Goal: Communication & Community: Answer question/provide support

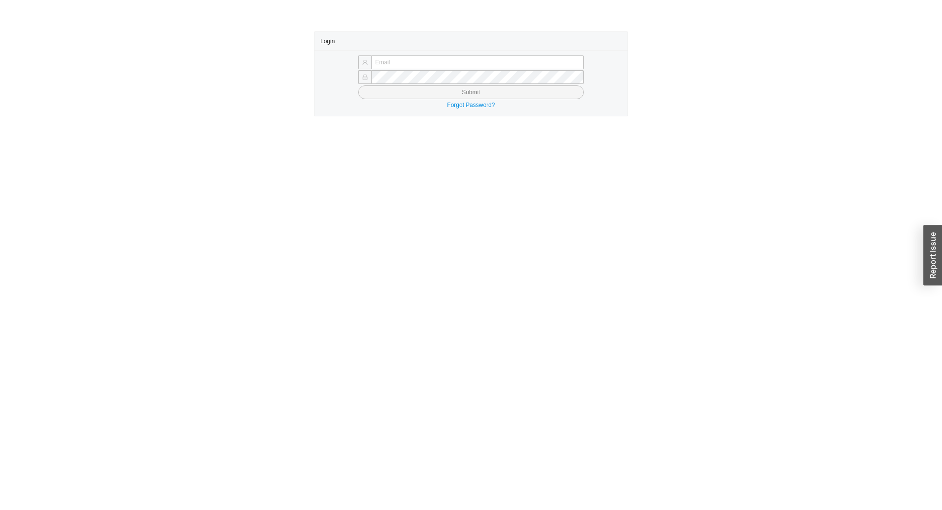
type input "chayaa@qualitybath.com"
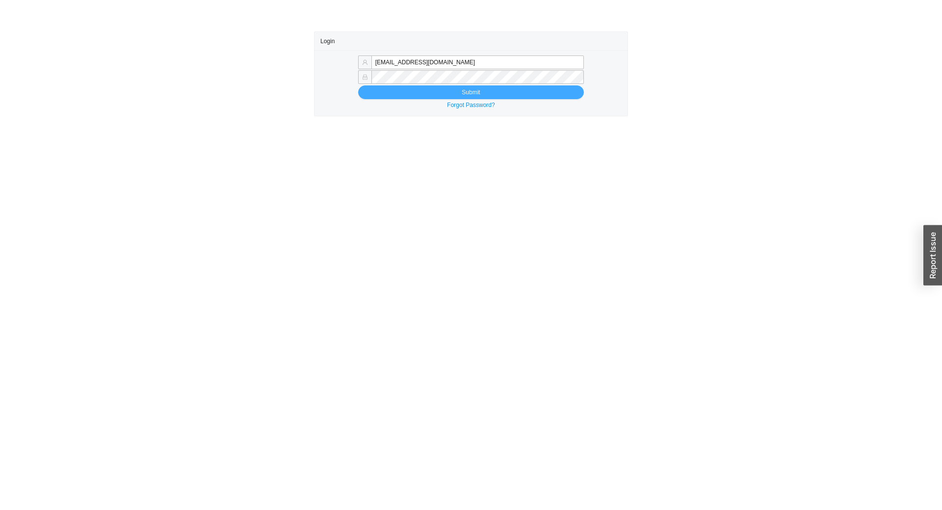
click at [572, 92] on button "Submit" at bounding box center [471, 92] width 226 height 14
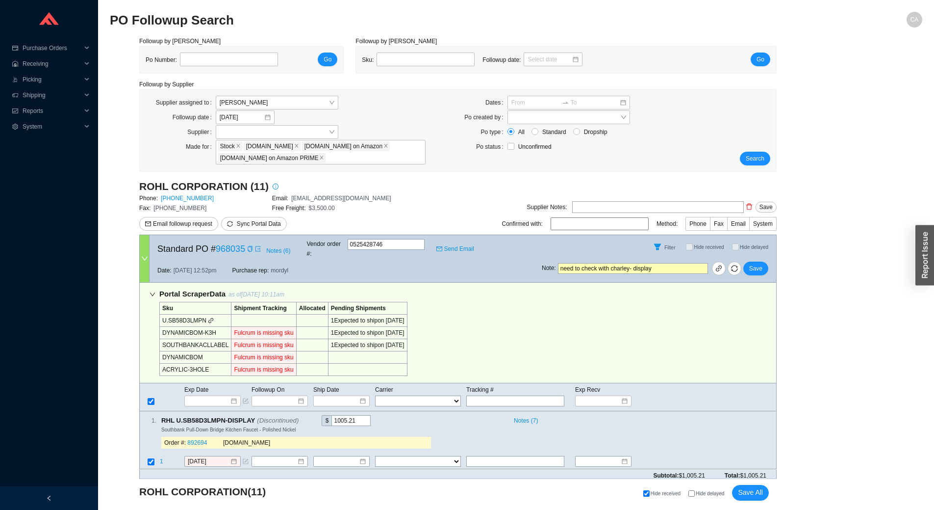
select select "2"
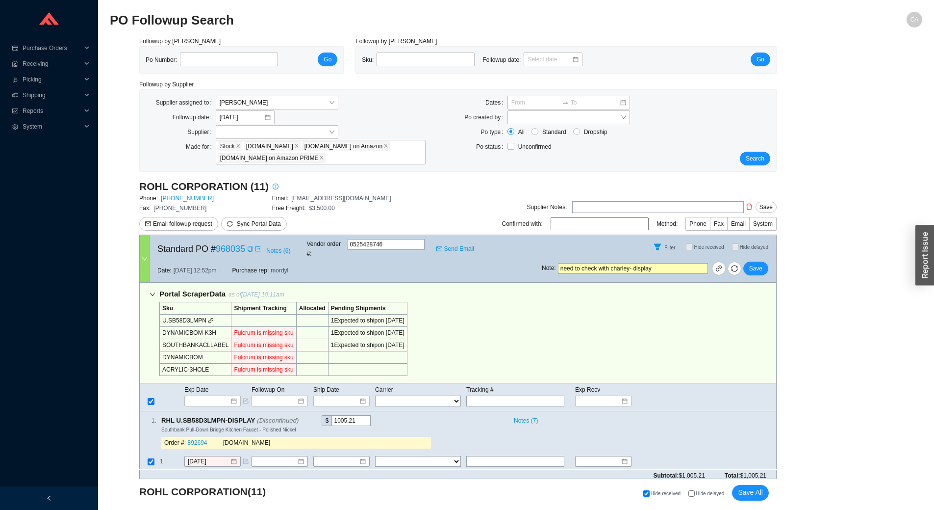
select select "2"
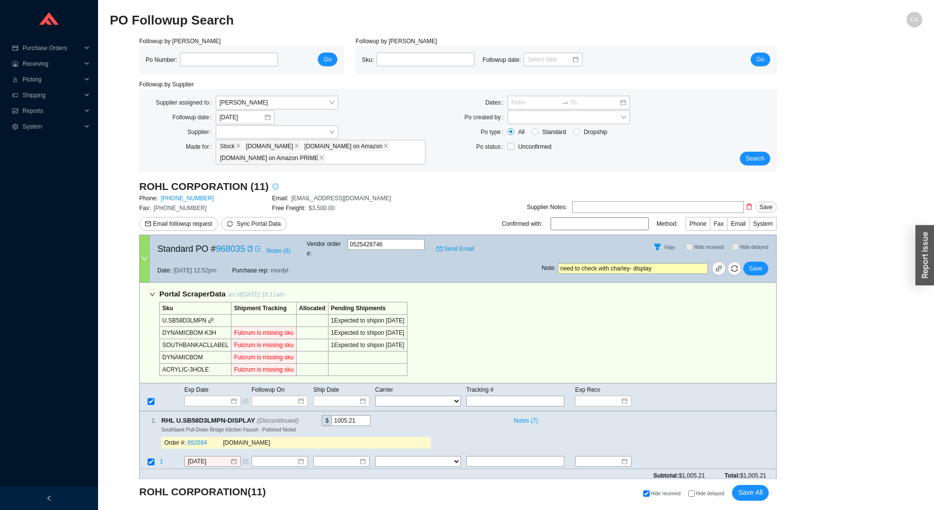
select select "2"
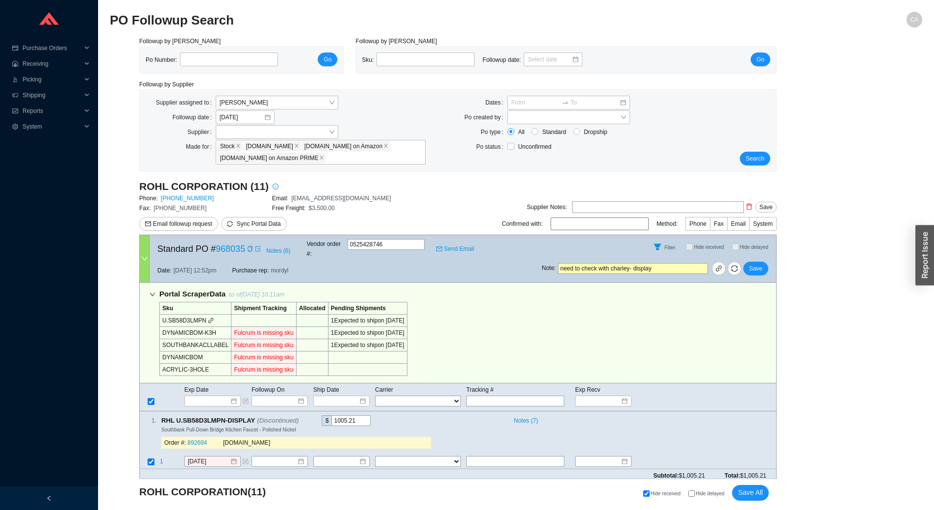
select select "2"
select select "10"
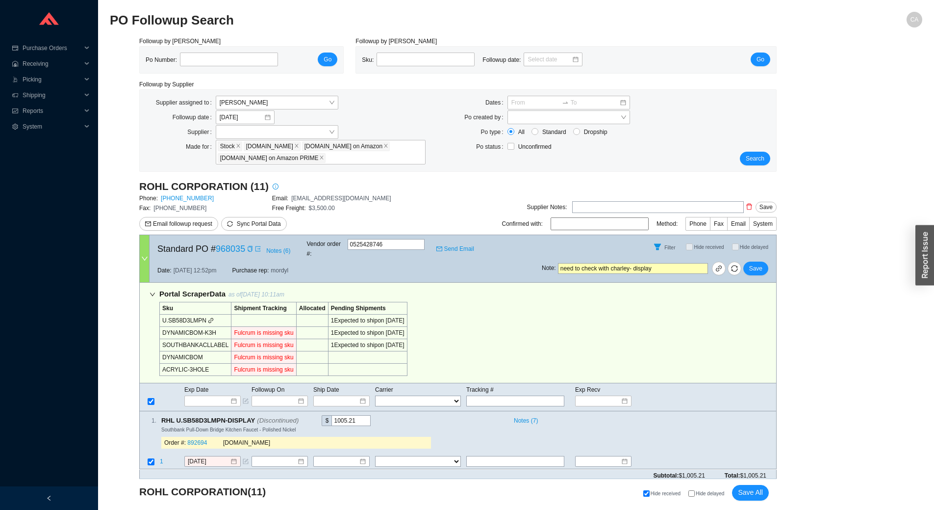
select select "2"
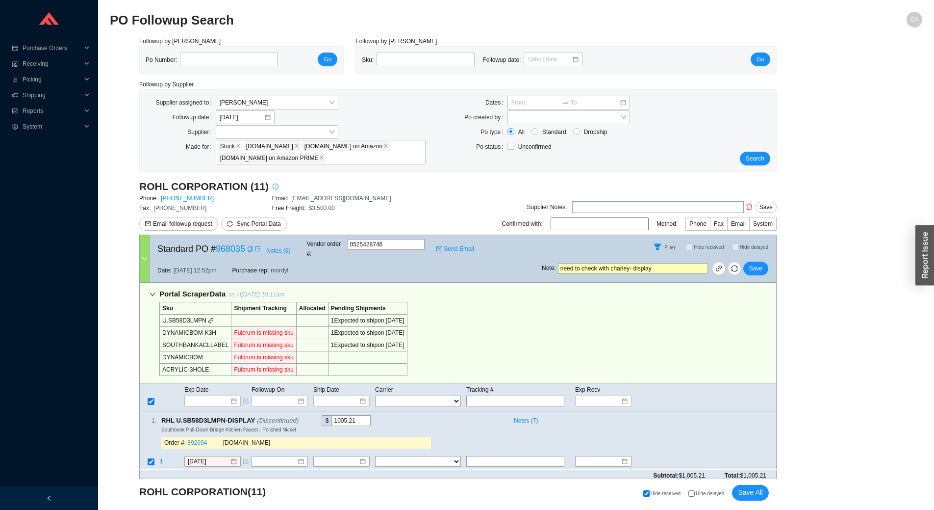
select select "2"
select select "10"
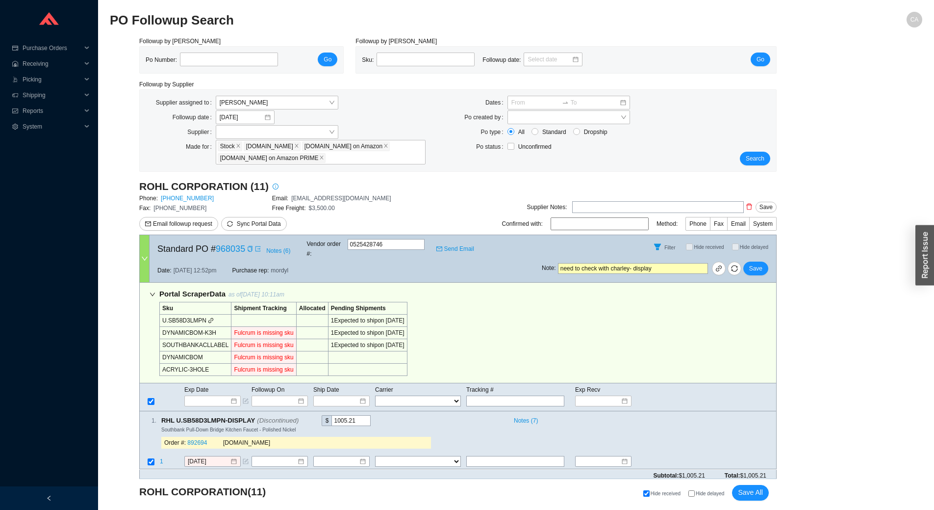
select select "10"
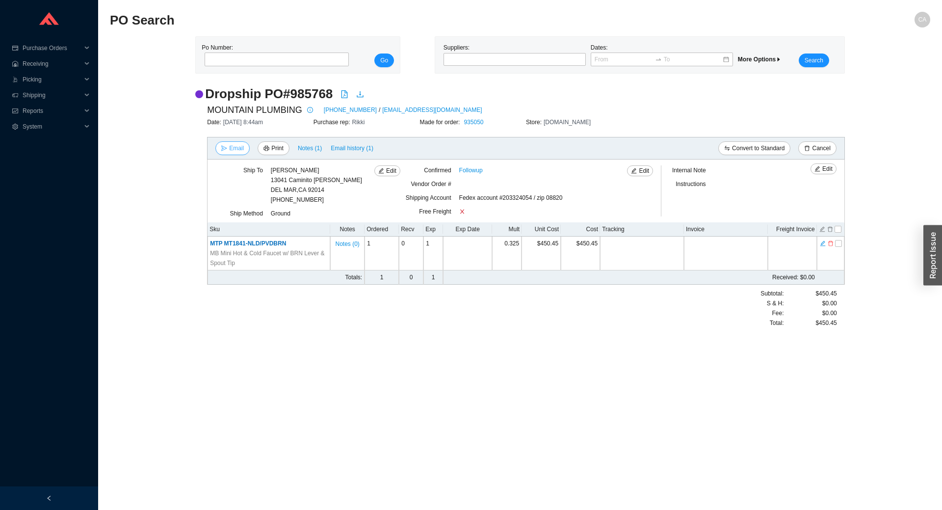
click at [233, 147] on span "Email" at bounding box center [236, 148] width 15 height 10
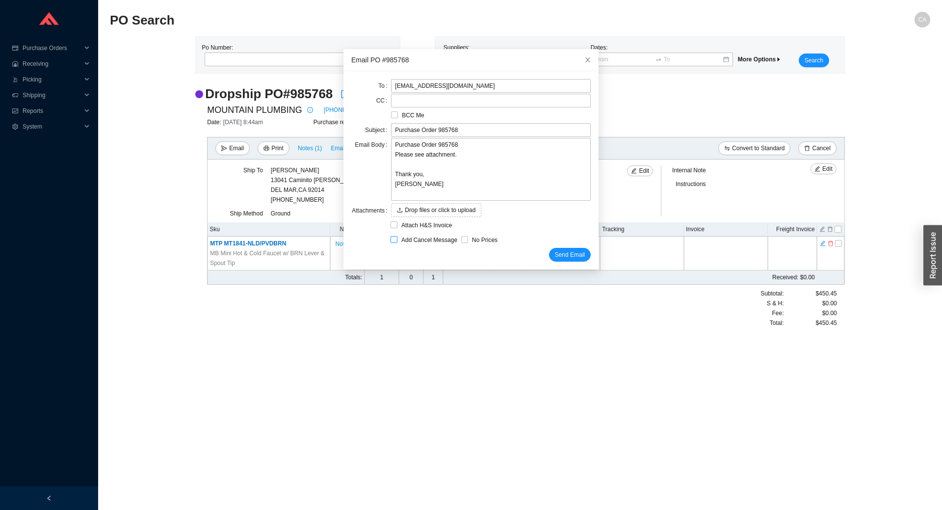
click at [397, 240] on span "Add Cancel Message" at bounding box center [429, 240] width 64 height 10
click at [396, 240] on input "Add Cancel Message" at bounding box center [393, 239] width 7 height 7
checkbox input "true"
type input "Purchase Order 985768 - PLEASE CANCEL"
type textarea "Please cancel and confirm via email. Thank you, Chaya"
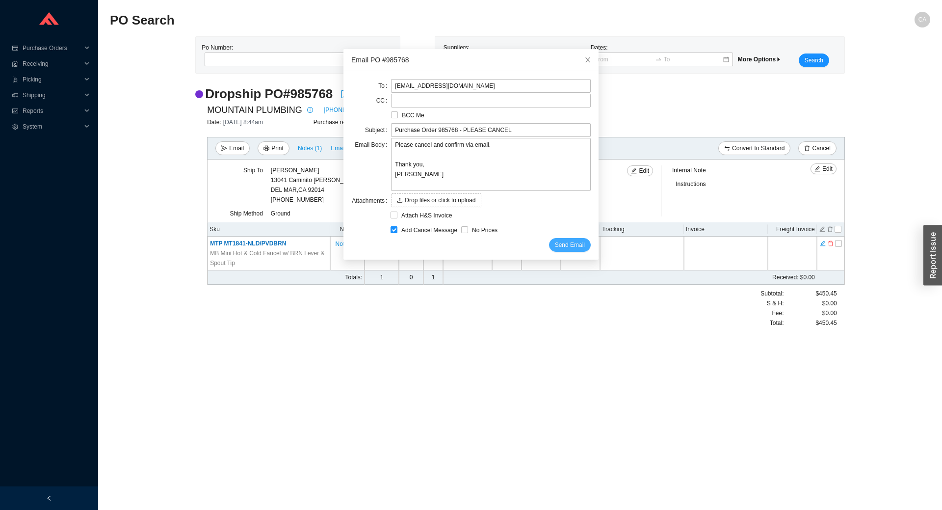
click at [556, 247] on span "Send Email" at bounding box center [570, 245] width 30 height 10
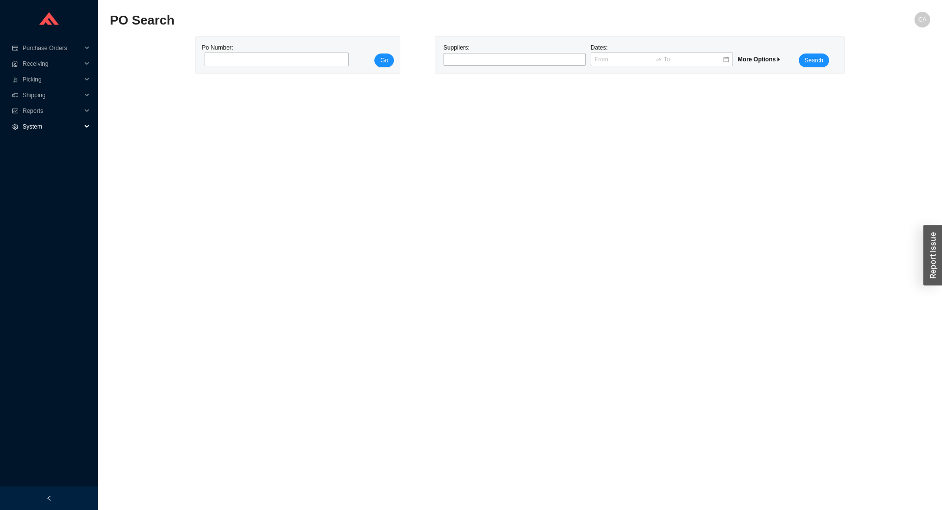
click at [48, 128] on span "System" at bounding box center [52, 127] width 59 height 16
click at [47, 142] on link "Manufacturers" at bounding box center [43, 142] width 38 height 7
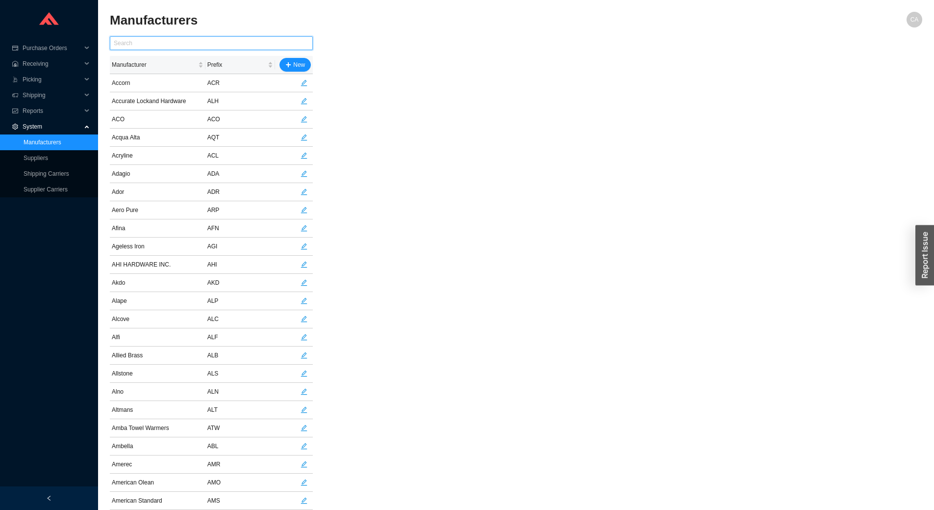
click at [183, 41] on input "text" at bounding box center [211, 43] width 203 height 14
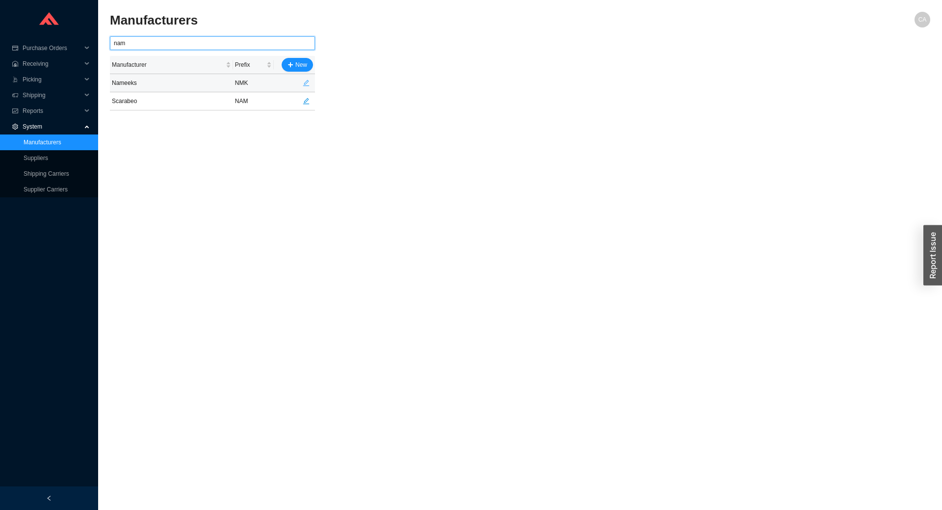
type input "nam"
click at [308, 77] on button "button" at bounding box center [306, 83] width 14 height 14
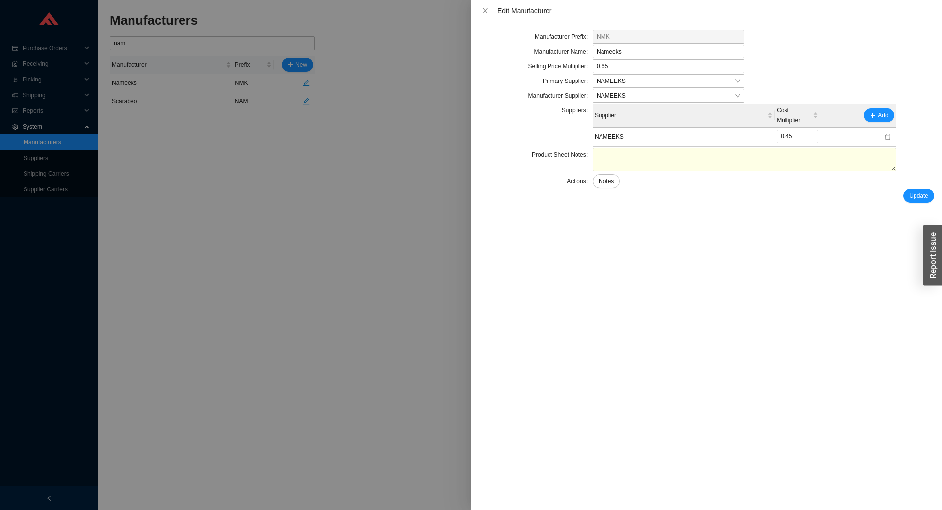
click at [484, 16] on div "Edit Manufacturer" at bounding box center [706, 11] width 471 height 22
click at [487, 14] on icon "close" at bounding box center [485, 10] width 7 height 7
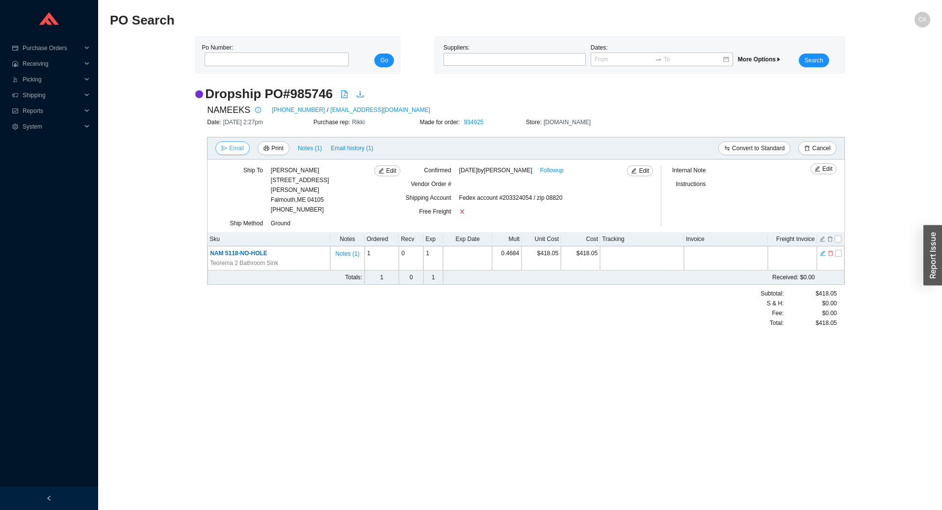
click at [234, 144] on span "Email" at bounding box center [236, 148] width 15 height 10
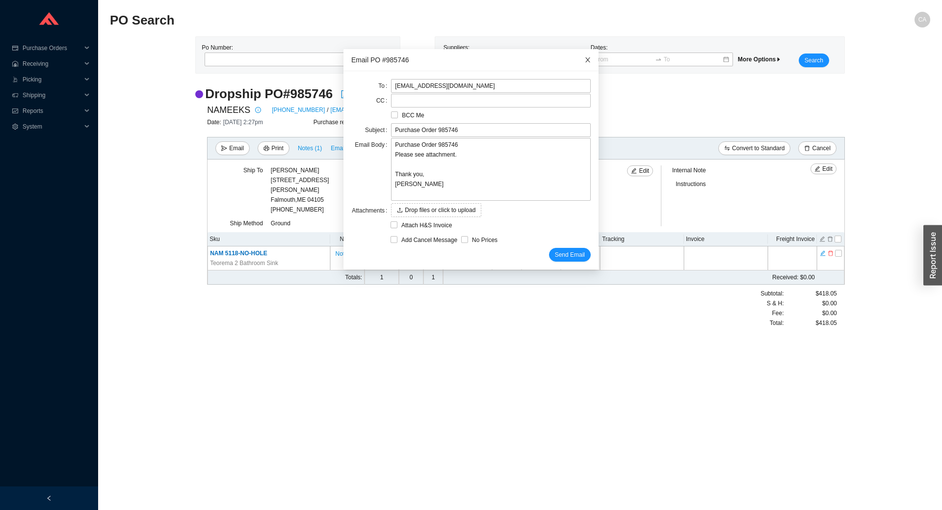
click at [577, 62] on span "Close" at bounding box center [588, 60] width 22 height 22
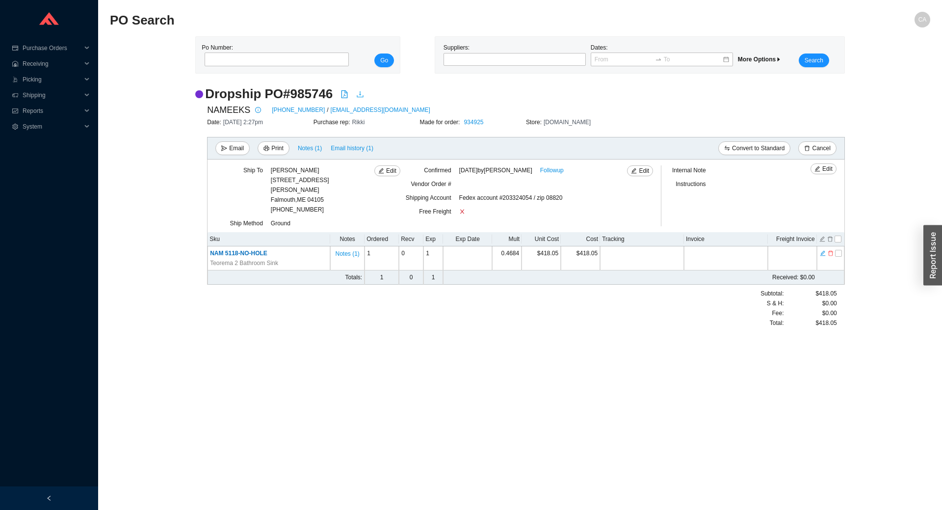
click at [362, 95] on icon "download" at bounding box center [360, 94] width 8 height 8
